Goal: Information Seeking & Learning: Learn about a topic

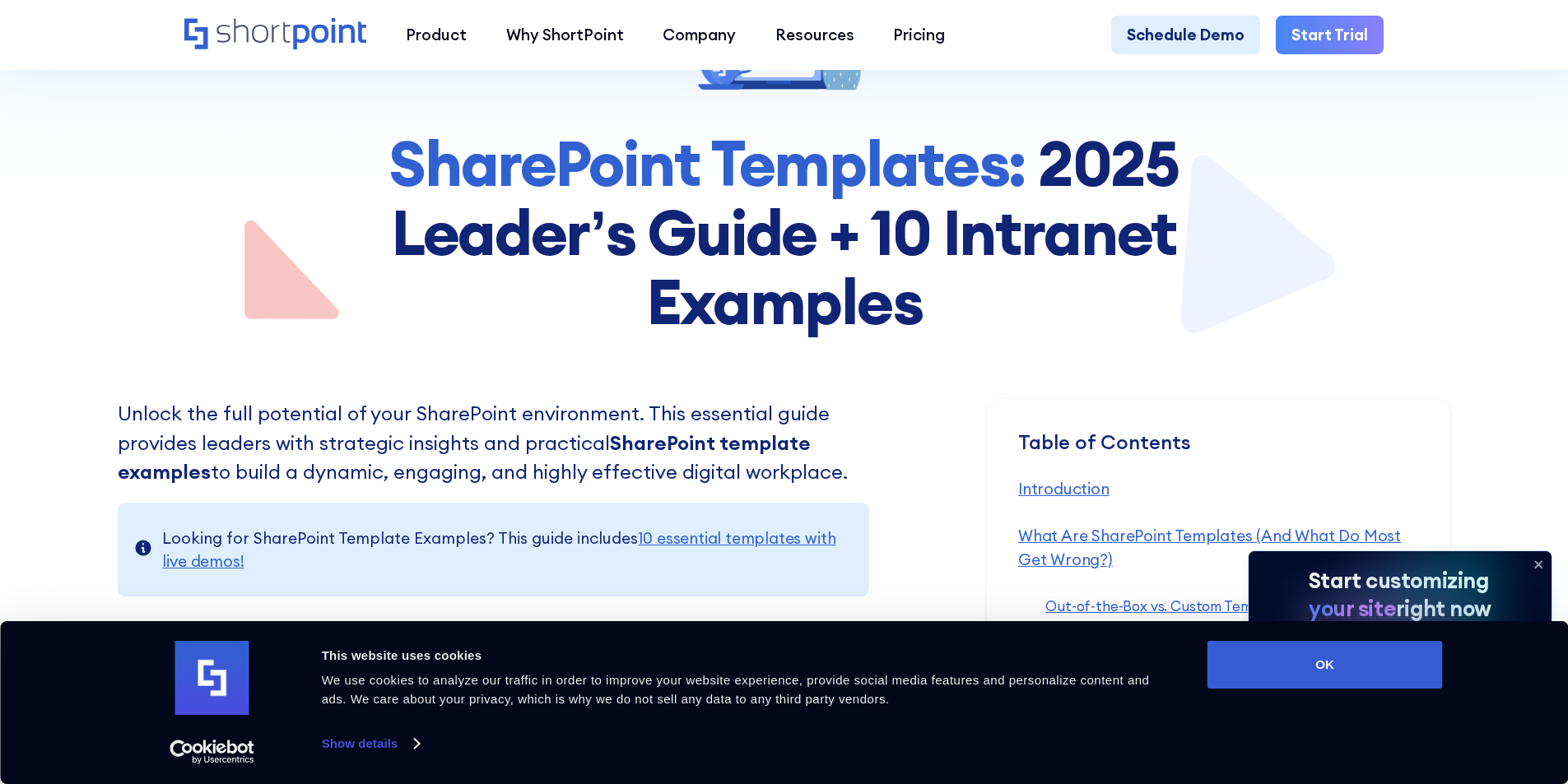
scroll to position [329, 0]
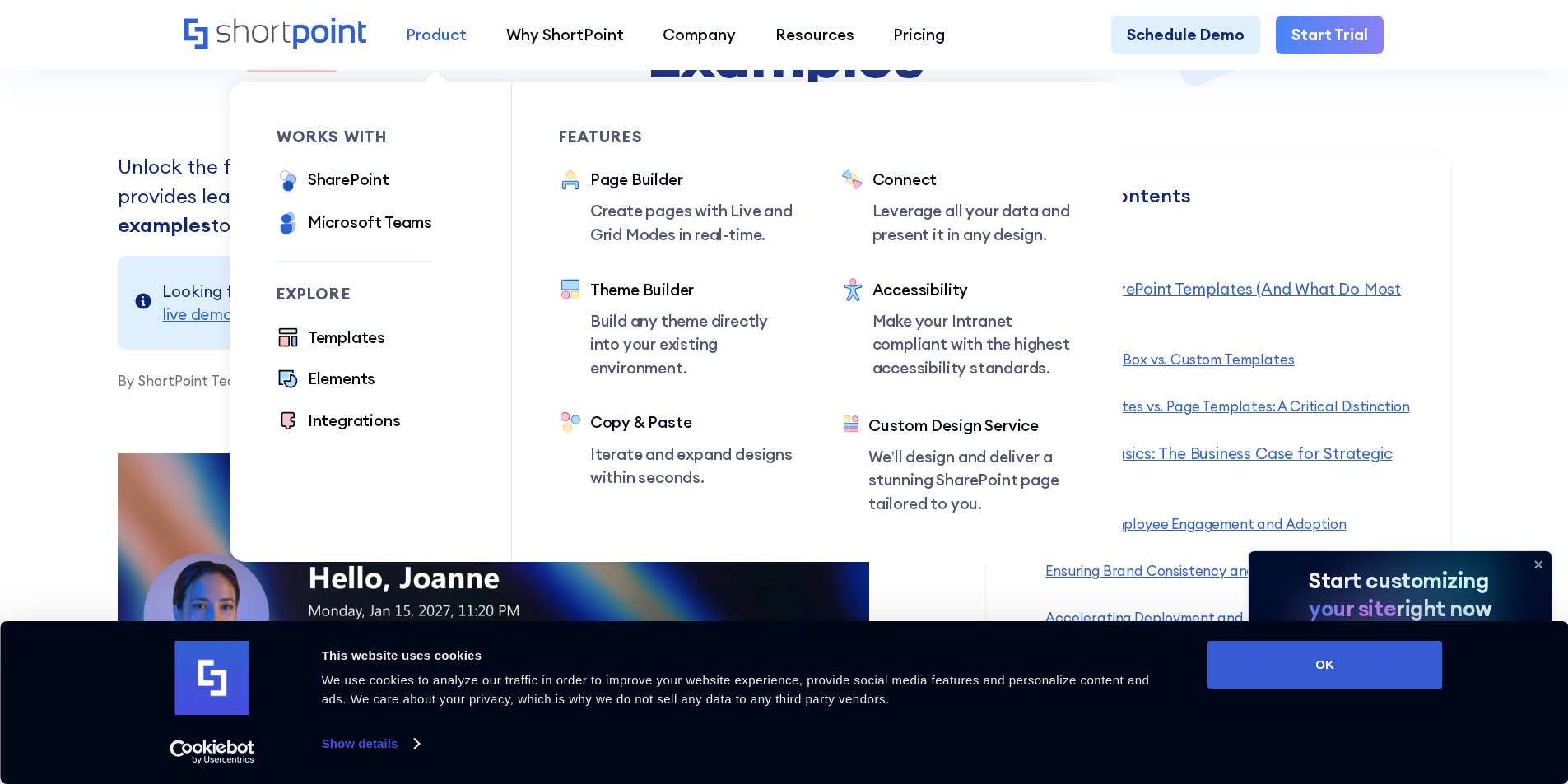
scroll to position [576, 0]
